Goal: Task Accomplishment & Management: Use online tool/utility

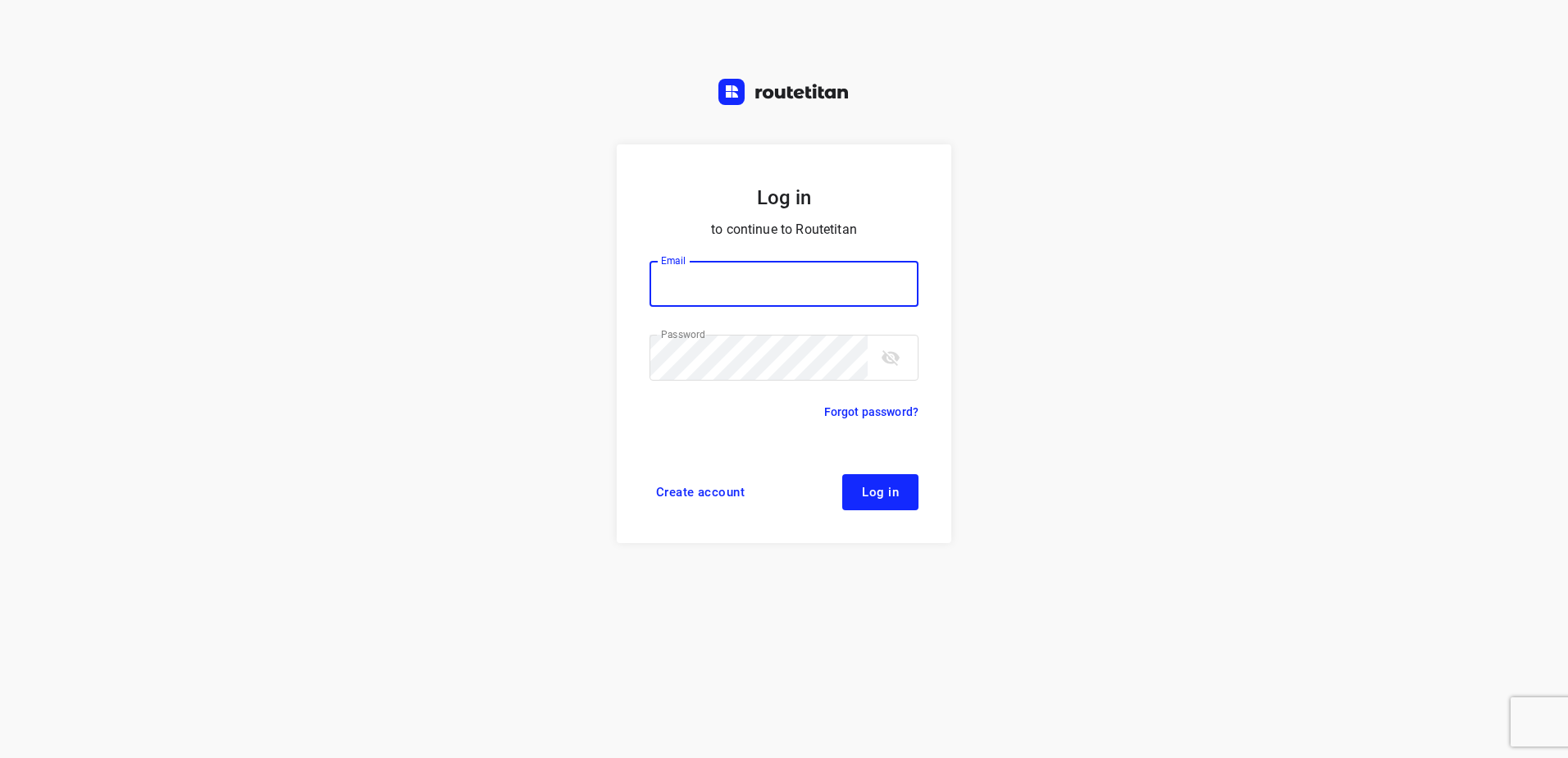
type input "max@onlineplasticsgroup.com"
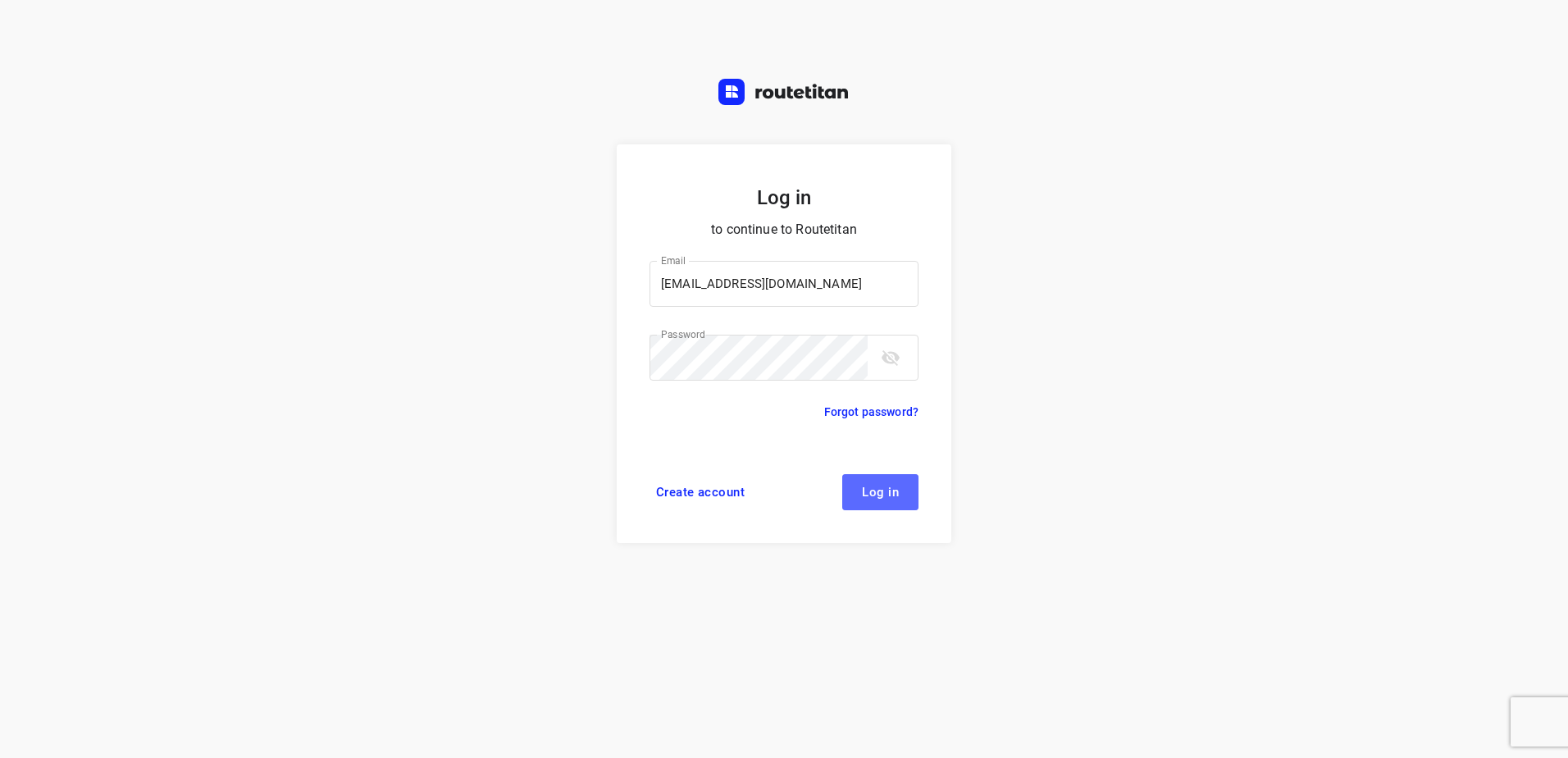
click at [891, 494] on span "Log in" at bounding box center [881, 492] width 37 height 13
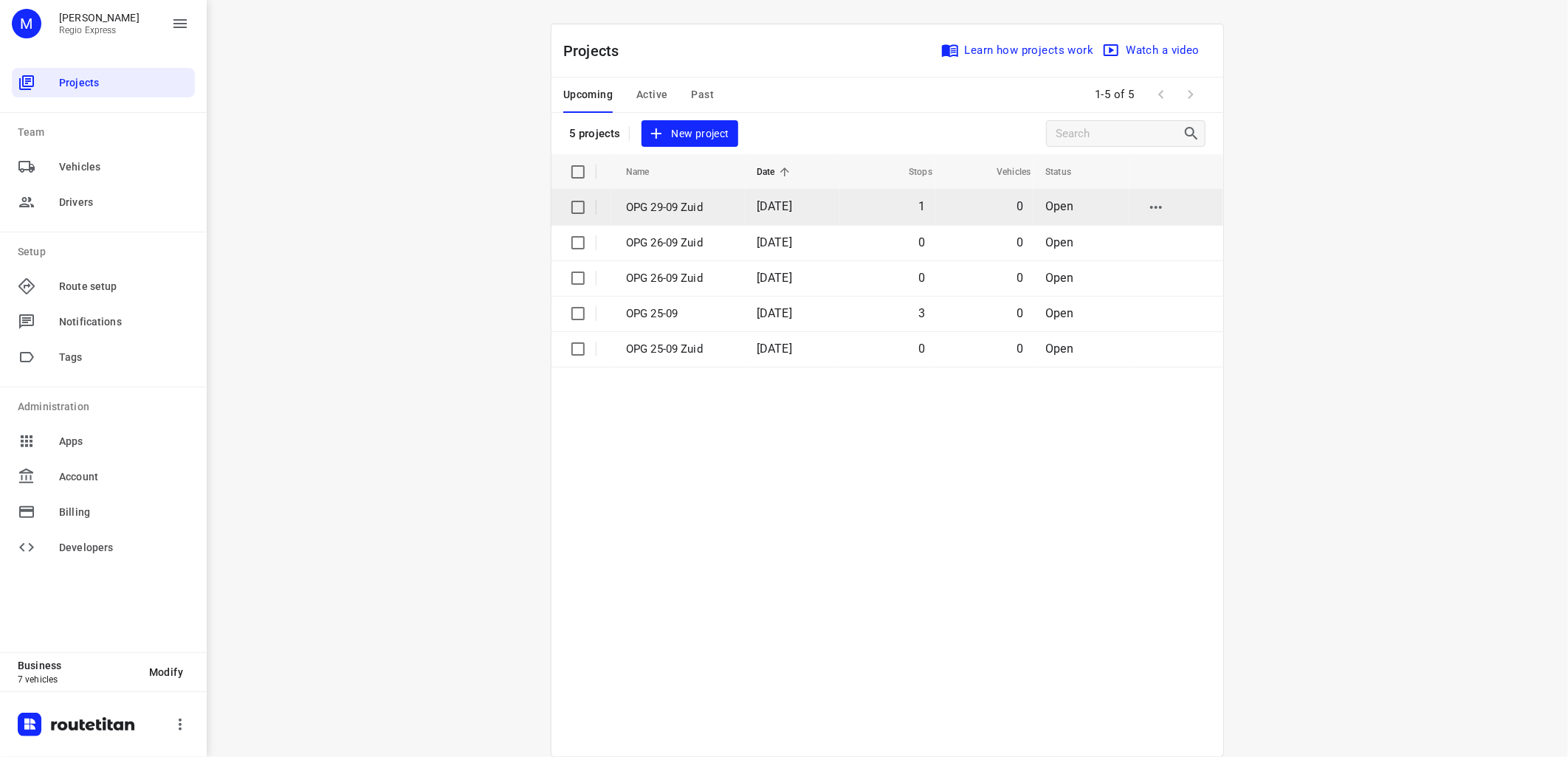
click at [679, 201] on p "OPG 29-09 Zuid" at bounding box center [679, 207] width 108 height 17
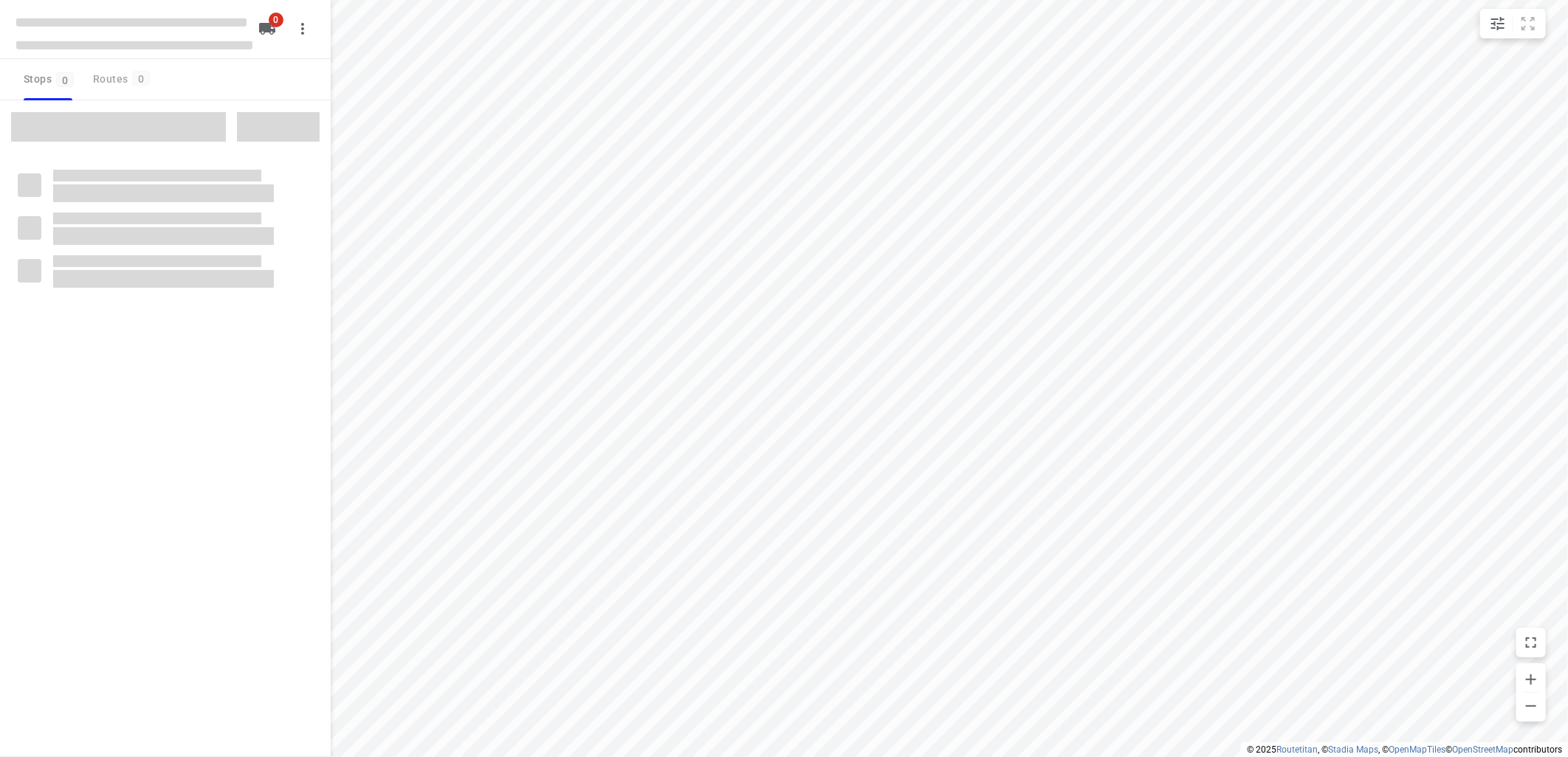
type input "distance"
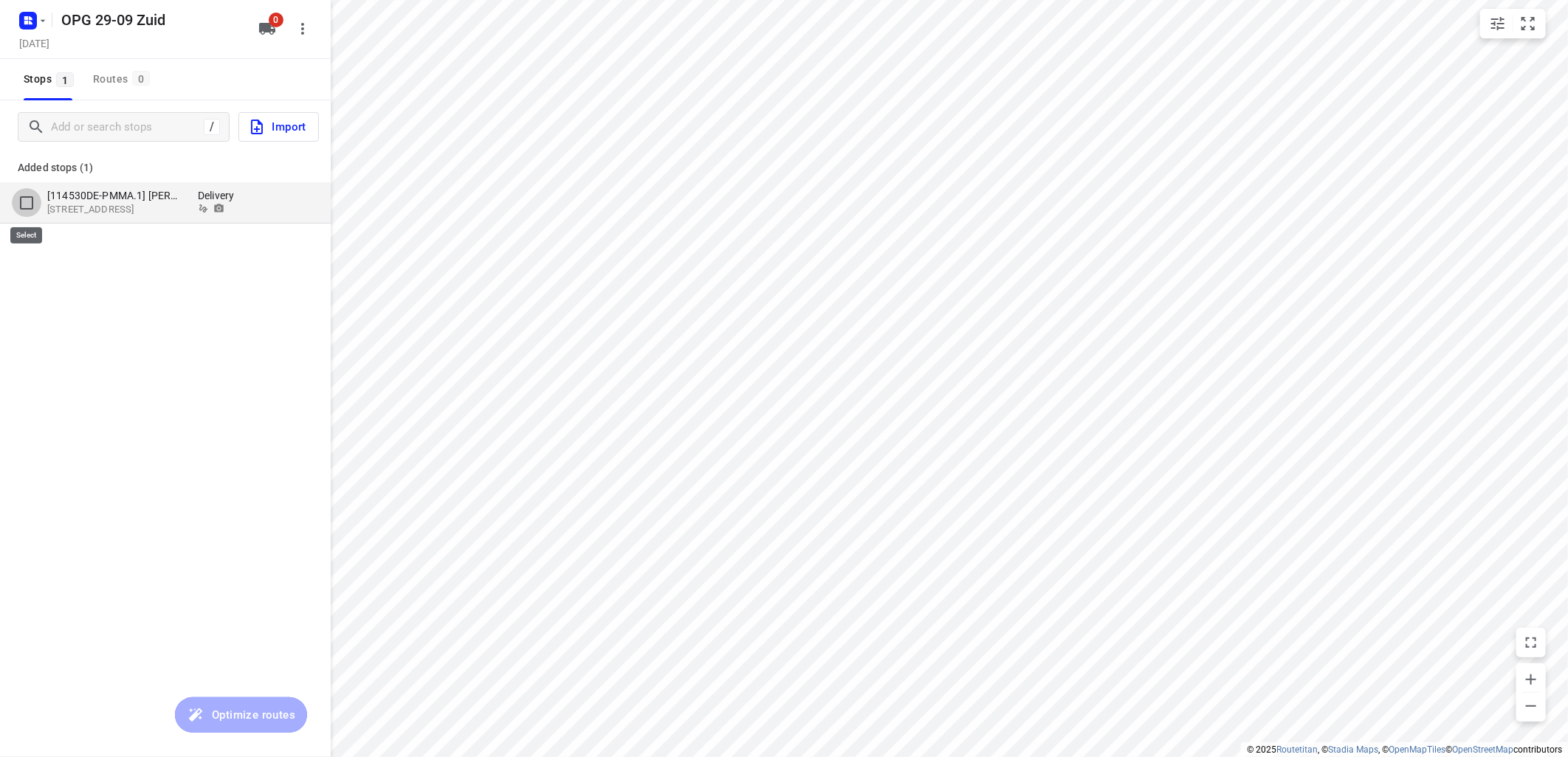
click at [27, 207] on input "grid" at bounding box center [27, 203] width 30 height 30
checkbox input "true"
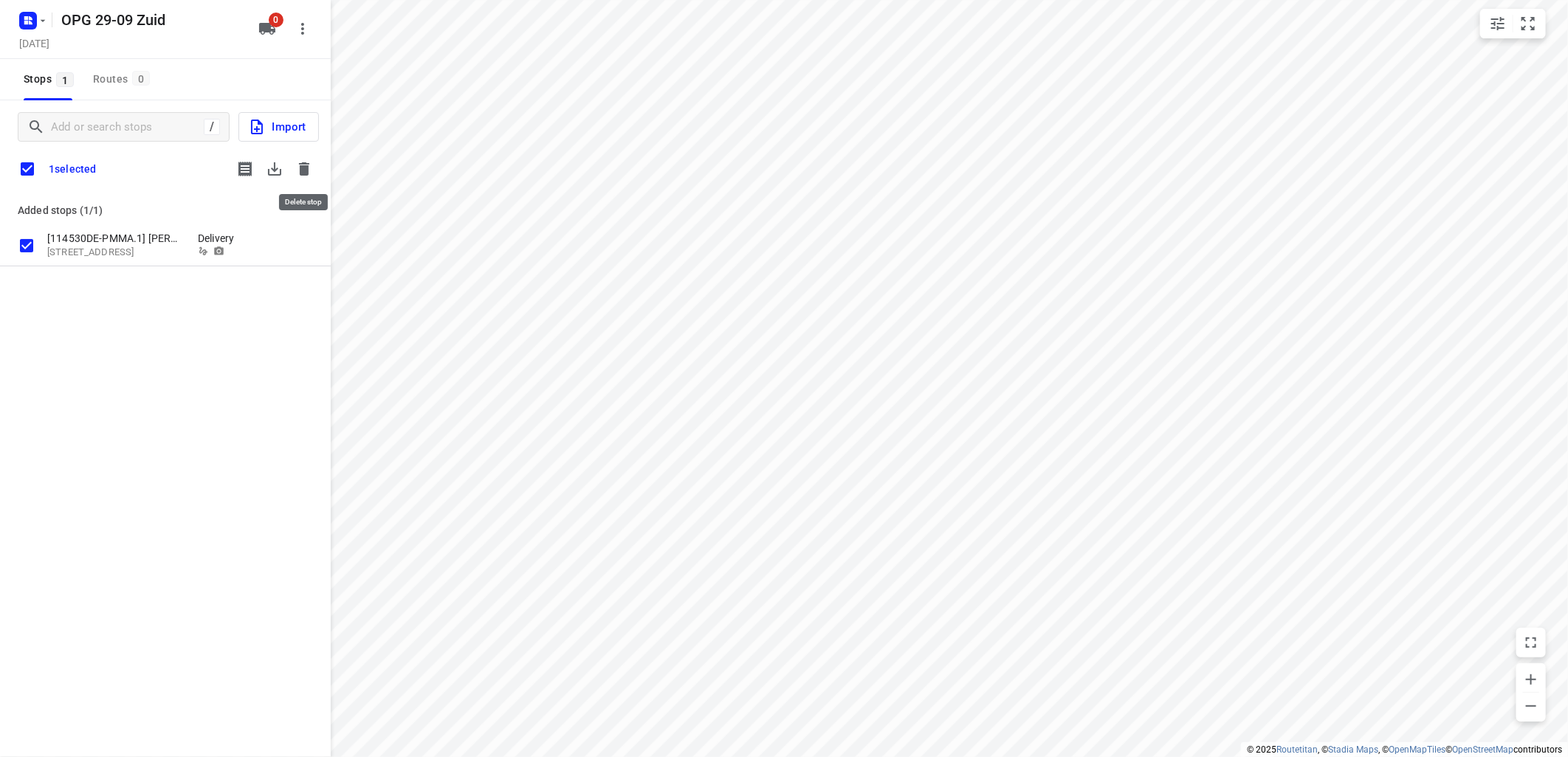
click at [307, 166] on icon "button" at bounding box center [303, 168] width 10 height 13
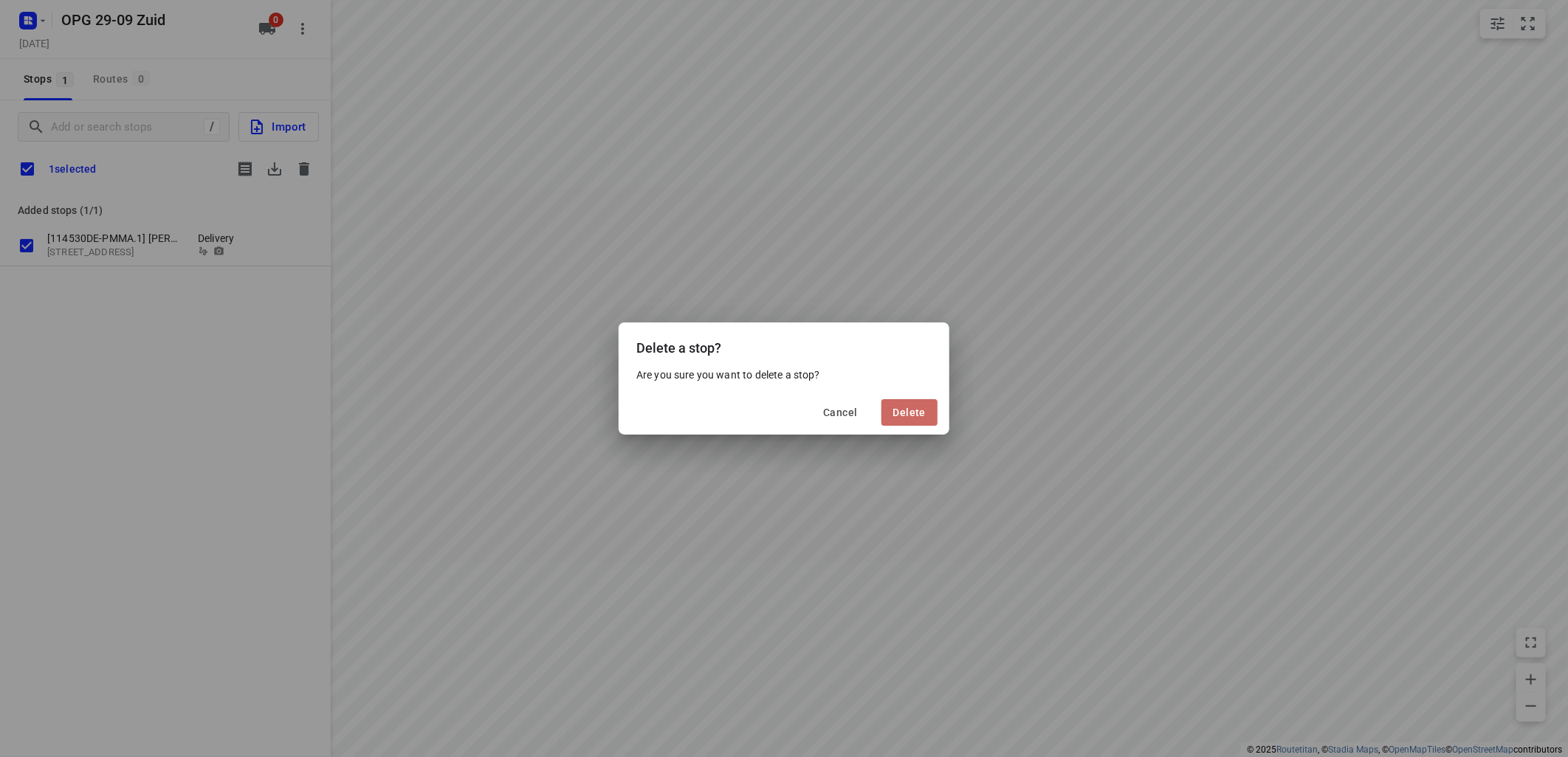
click at [913, 412] on span "Delete" at bounding box center [910, 412] width 33 height 12
